Goal: Entertainment & Leisure: Consume media (video, audio)

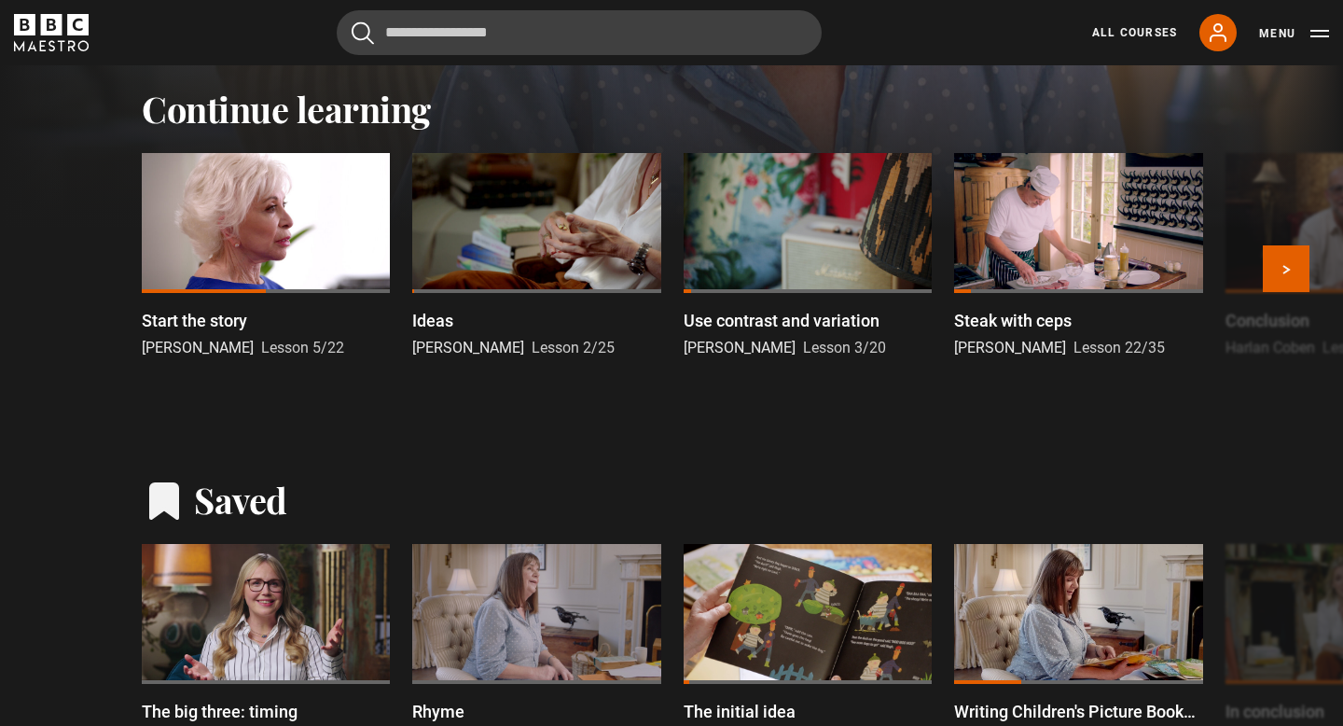
click at [274, 233] on div at bounding box center [266, 223] width 248 height 140
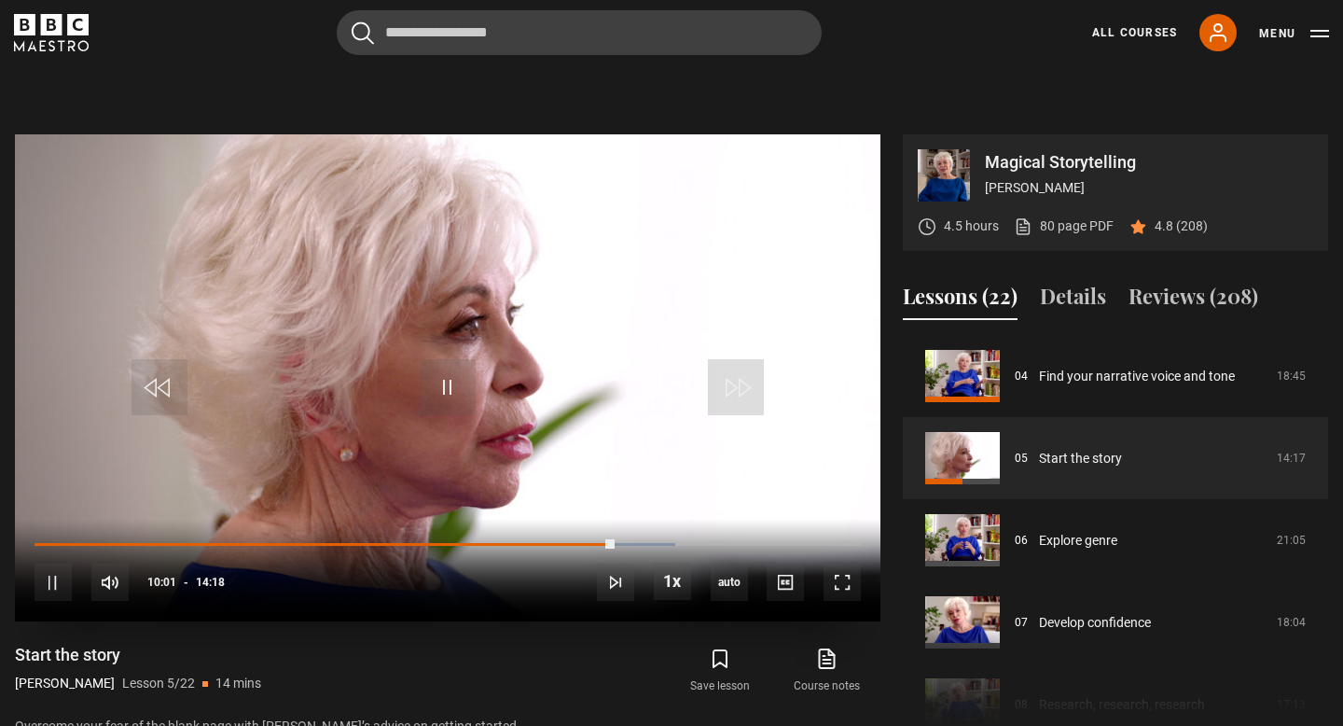
scroll to position [865, 0]
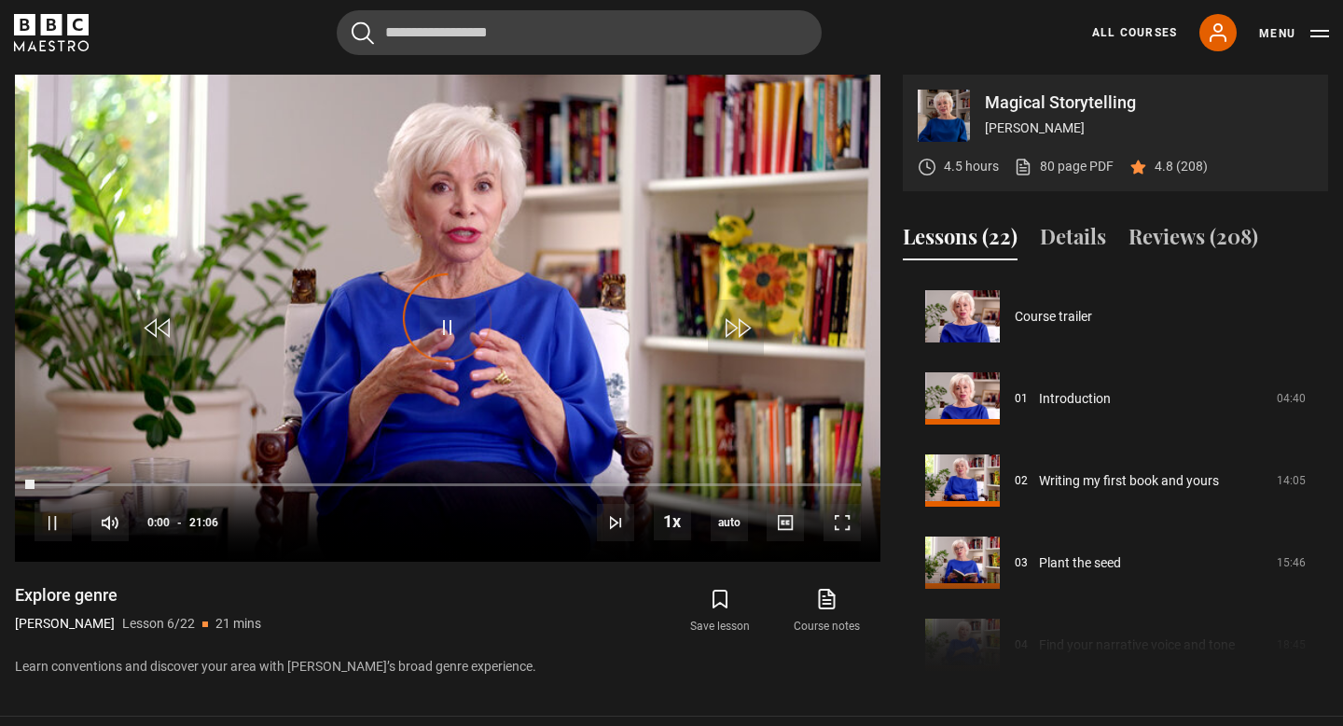
scroll to position [410, 0]
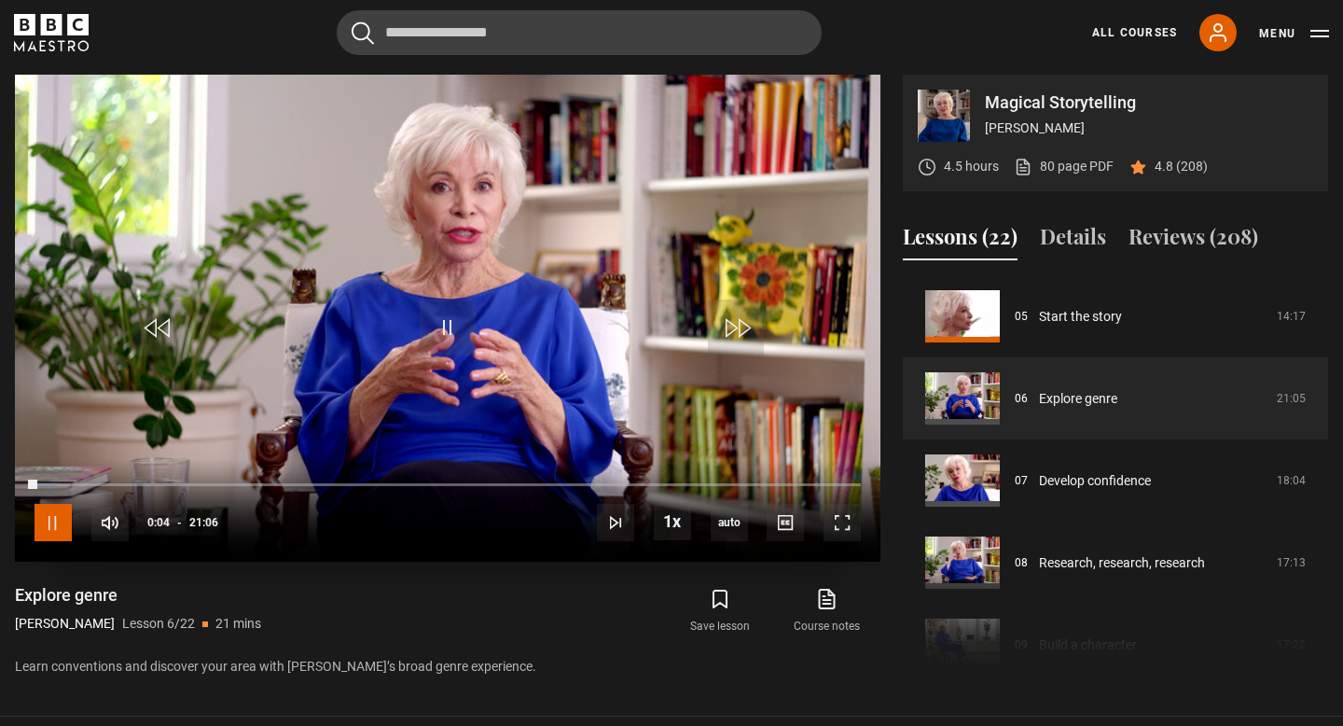
click at [55, 522] on span "Video Player" at bounding box center [53, 522] width 37 height 37
